Goal: Task Accomplishment & Management: Use online tool/utility

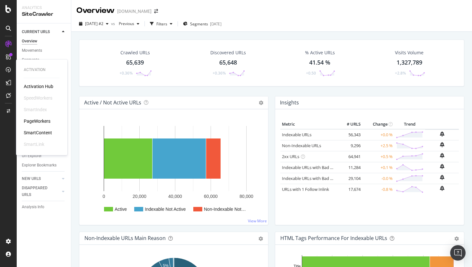
click at [36, 122] on div "PageWorkers" at bounding box center [37, 121] width 27 height 6
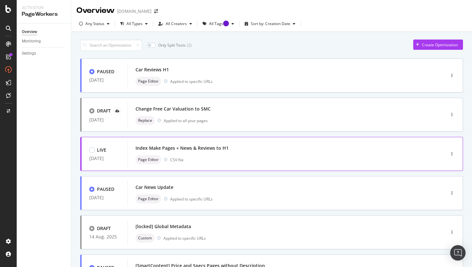
click at [265, 156] on div "Page Editor CSV file" at bounding box center [276, 159] width 282 height 9
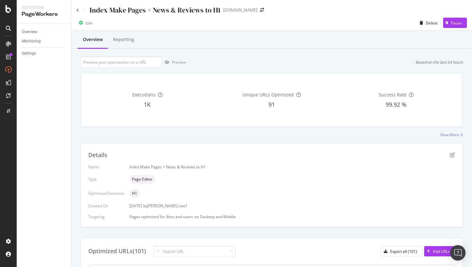
scroll to position [6, 0]
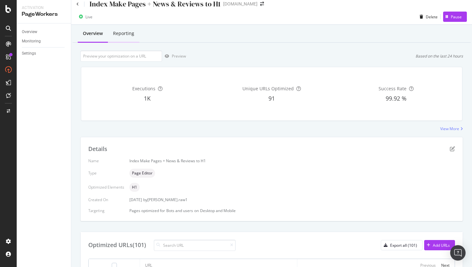
click at [123, 30] on div "Reporting" at bounding box center [123, 33] width 21 height 6
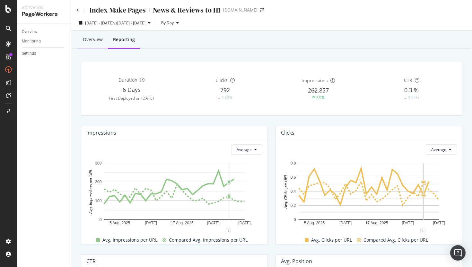
click at [93, 36] on div "Overview" at bounding box center [93, 40] width 30 height 18
